Goal: Transaction & Acquisition: Purchase product/service

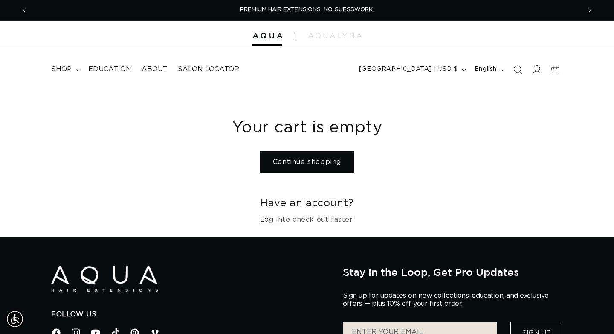
click at [537, 69] on icon at bounding box center [536, 69] width 9 height 9
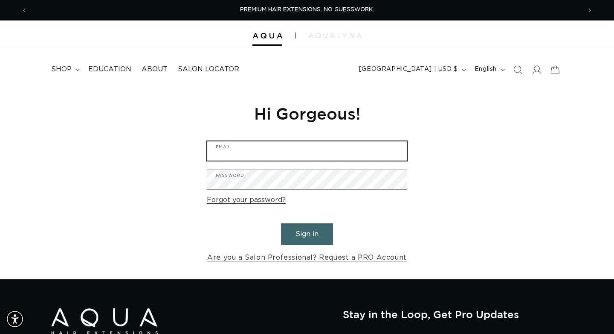
type input "maxcharlessalon@gmail.com"
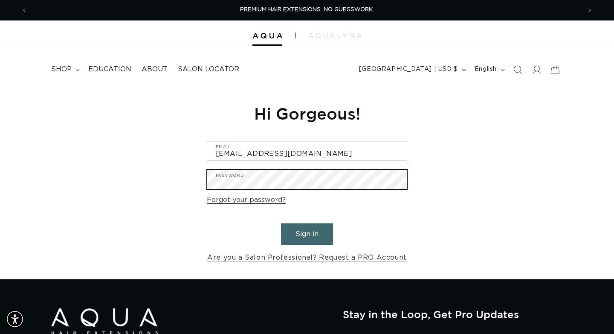
click at [307, 232] on button "Sign in" at bounding box center [307, 234] width 52 height 22
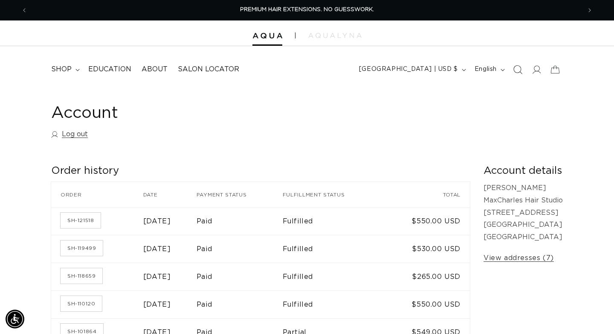
click at [519, 74] on span "Search" at bounding box center [517, 69] width 19 height 19
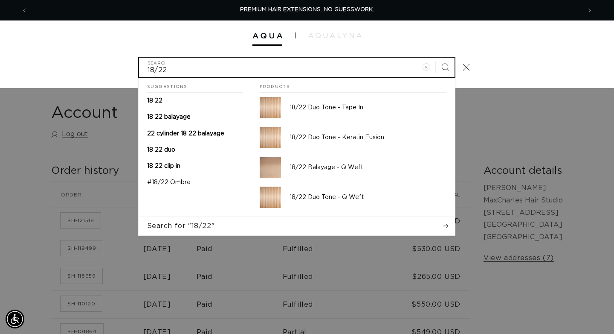
type input "18/22"
click at [445, 66] on button "Search" at bounding box center [445, 67] width 19 height 19
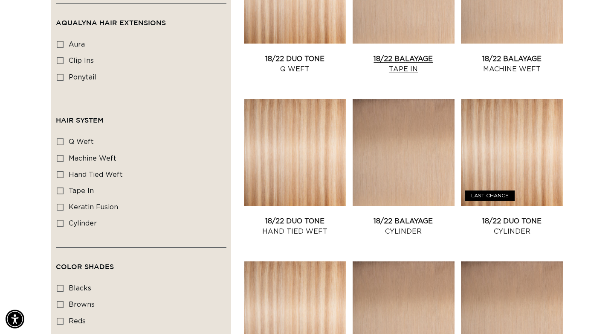
scroll to position [428, 0]
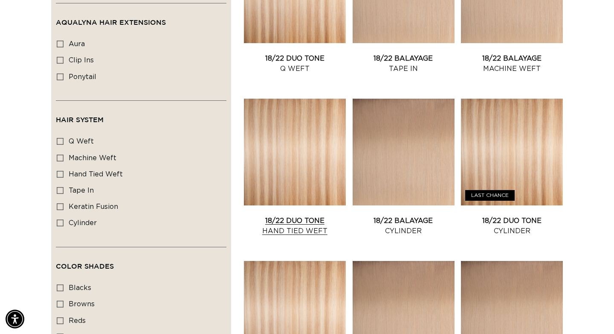
click at [308, 215] on link "18/22 Duo Tone Hand Tied Weft" at bounding box center [295, 225] width 102 height 20
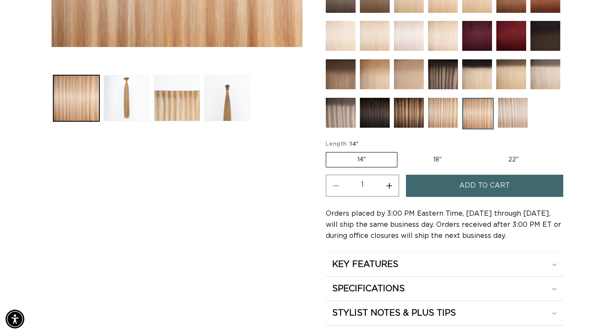
scroll to position [331, 0]
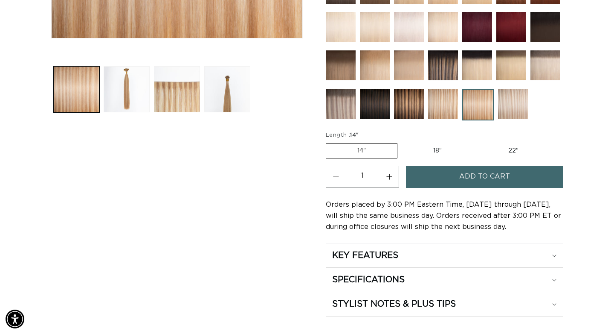
click at [431, 152] on label "18" Variant sold out or unavailable" at bounding box center [437, 150] width 71 height 15
click at [402, 142] on input "18" Variant sold out or unavailable" at bounding box center [402, 141] width 0 height 0
radio input "true"
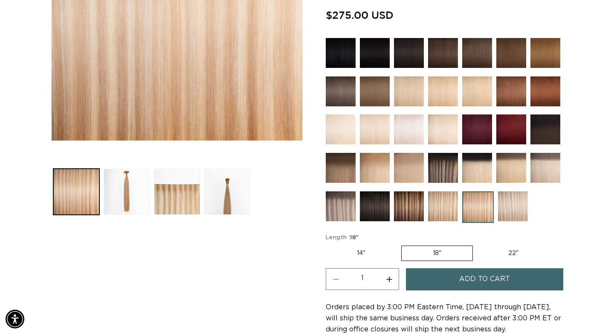
scroll to position [234, 0]
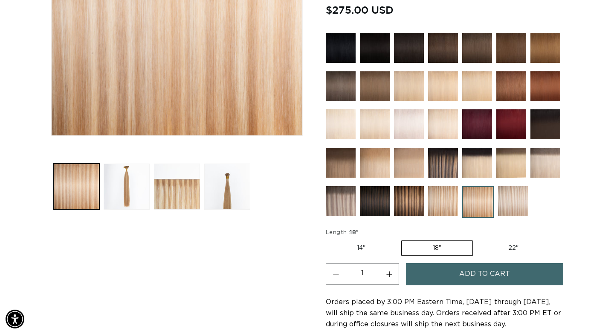
click at [496, 275] on span "Add to cart" at bounding box center [484, 274] width 51 height 22
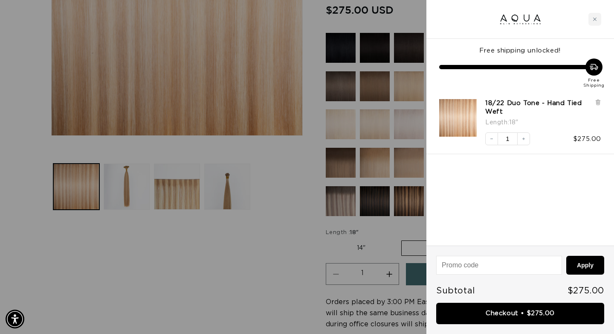
click at [213, 255] on div at bounding box center [307, 167] width 614 height 334
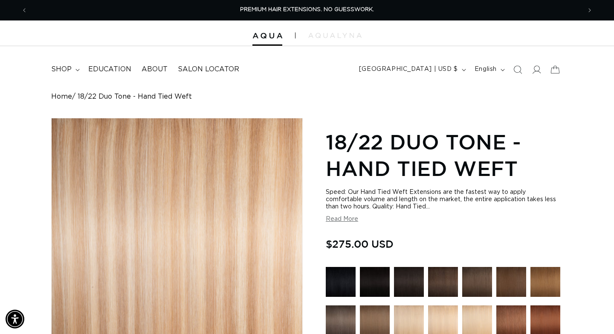
scroll to position [0, 0]
click at [517, 69] on icon "Search" at bounding box center [517, 69] width 9 height 9
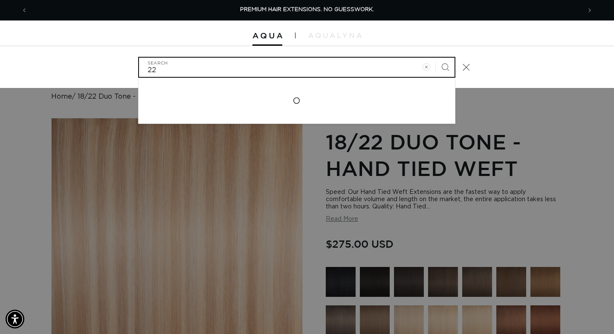
type input "22"
click at [445, 66] on button "Search" at bounding box center [445, 67] width 19 height 19
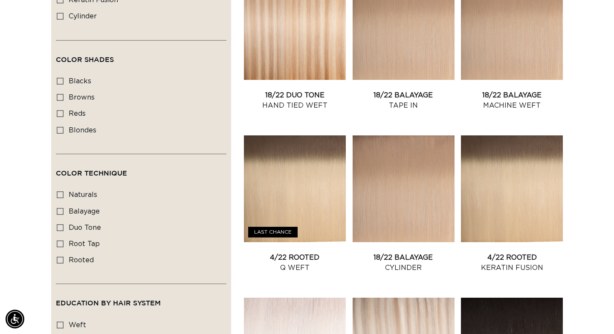
scroll to position [611, 0]
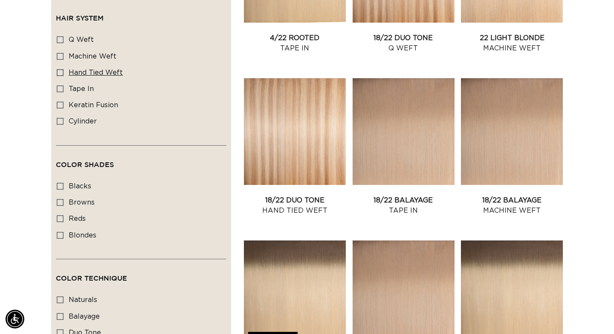
click at [61, 76] on icon at bounding box center [60, 72] width 7 height 7
click at [61, 76] on input "hand tied weft hand tied weft (35 products)" at bounding box center [60, 72] width 7 height 7
checkbox input "true"
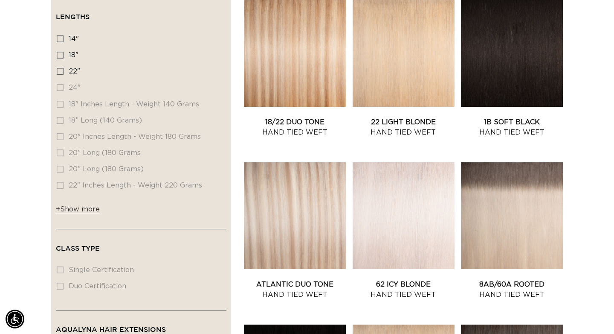
scroll to position [270, 0]
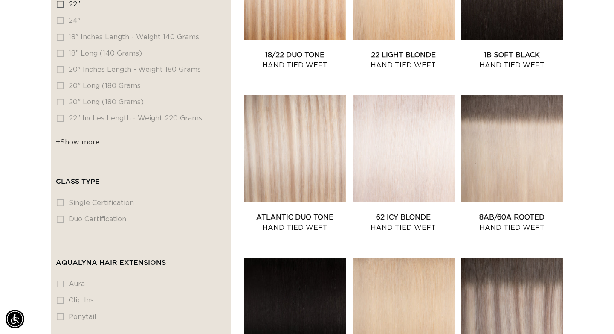
click at [391, 50] on link "22 Light Blonde Hand Tied Weft" at bounding box center [404, 60] width 102 height 20
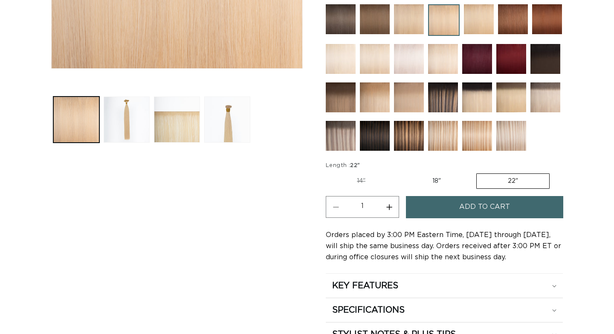
scroll to position [346, 0]
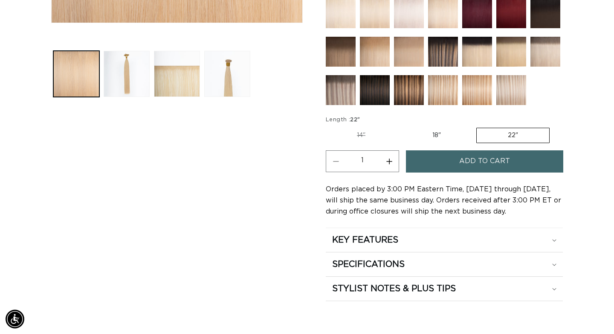
click at [438, 134] on label "18" Variant sold out or unavailable" at bounding box center [436, 135] width 71 height 15
click at [401, 126] on input "18" Variant sold out or unavailable" at bounding box center [401, 126] width 0 height 0
radio input "true"
click at [452, 157] on button "Add to cart" at bounding box center [484, 161] width 157 height 22
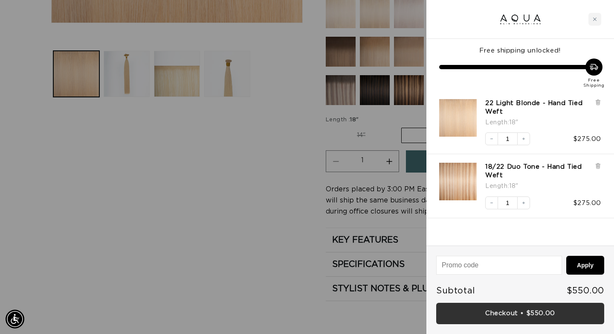
click at [496, 315] on link "Checkout • $550.00" at bounding box center [520, 313] width 168 height 22
